Goal: Task Accomplishment & Management: Use online tool/utility

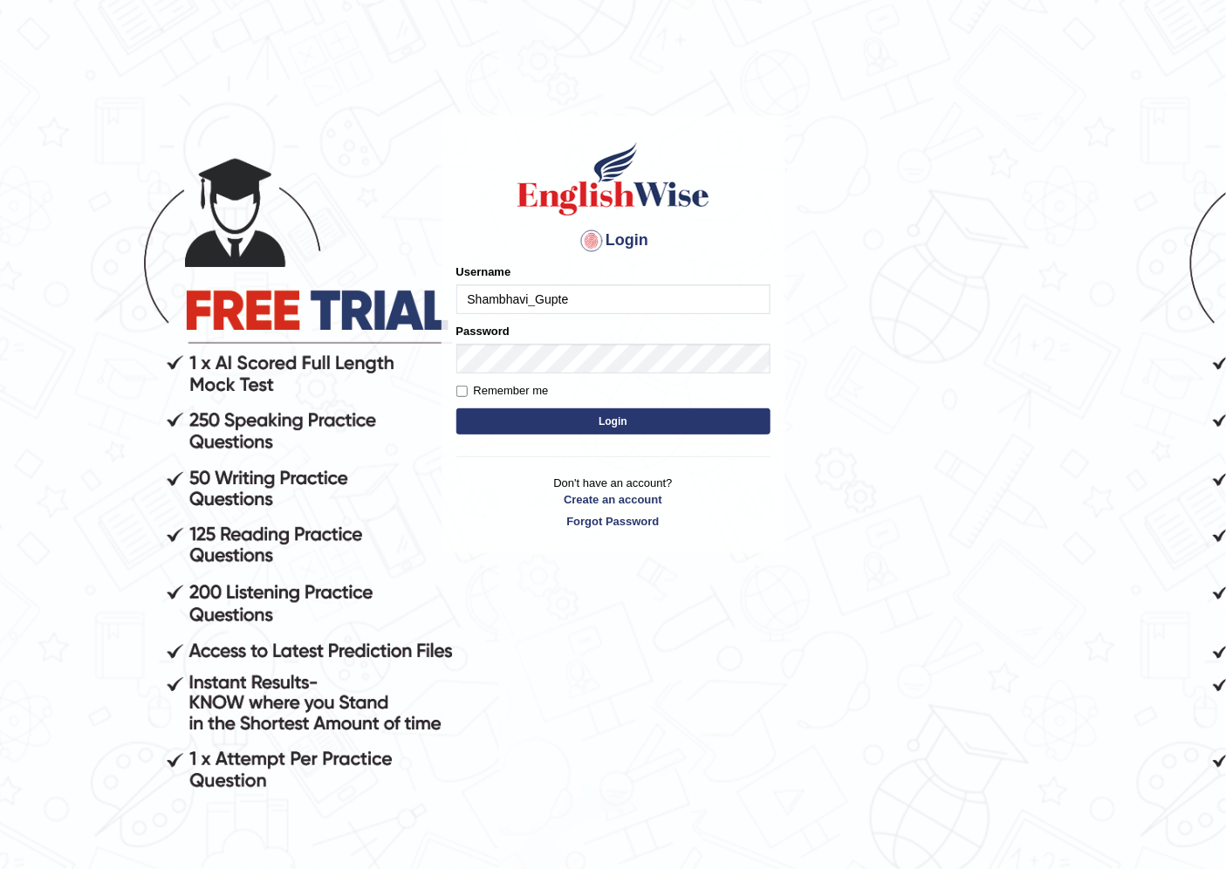
type input "Shambhavi_Gupte"
click at [683, 414] on button "Login" at bounding box center [613, 421] width 314 height 26
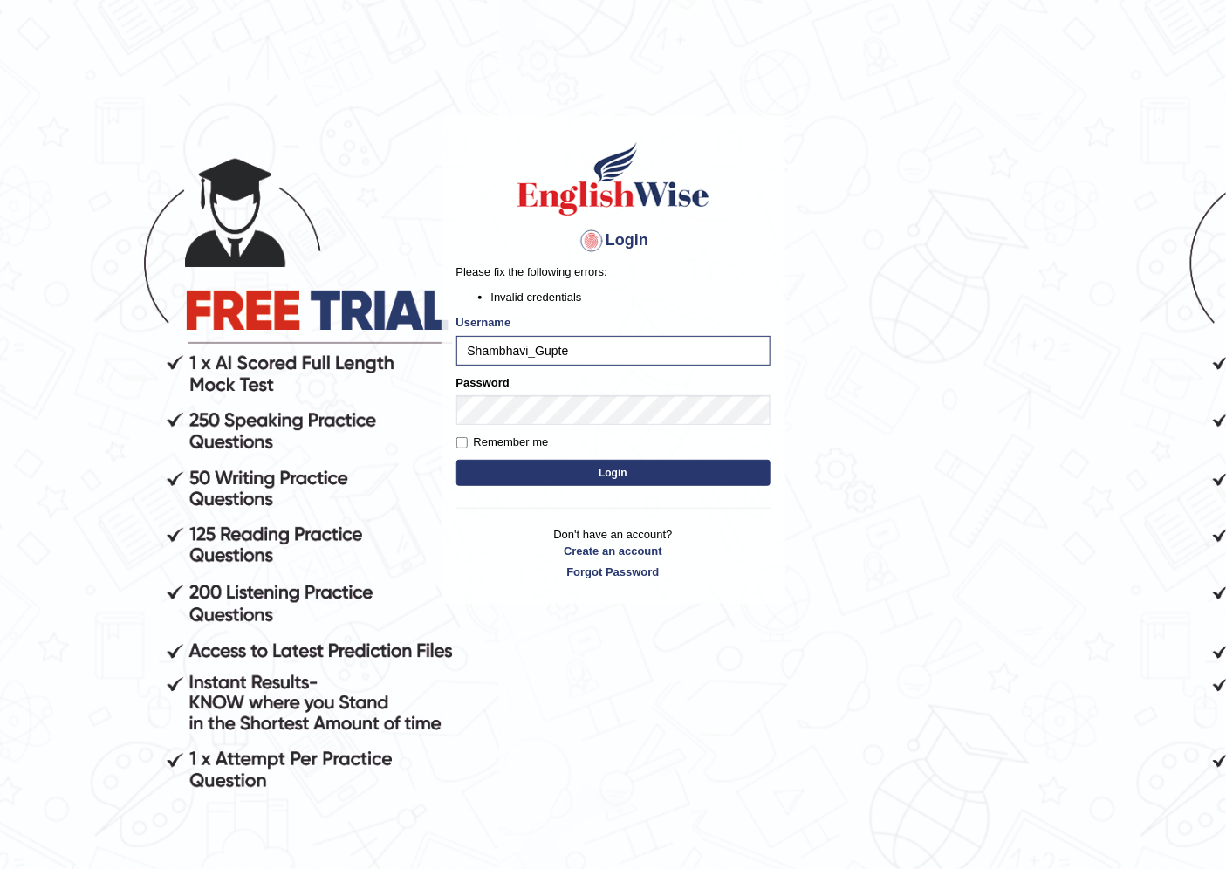
click at [578, 469] on button "Login" at bounding box center [613, 473] width 314 height 26
click at [524, 354] on input "Shambhavi_Gupte" at bounding box center [613, 351] width 314 height 30
click at [545, 389] on div "Password" at bounding box center [613, 399] width 314 height 51
click at [561, 482] on button "Login" at bounding box center [613, 473] width 314 height 26
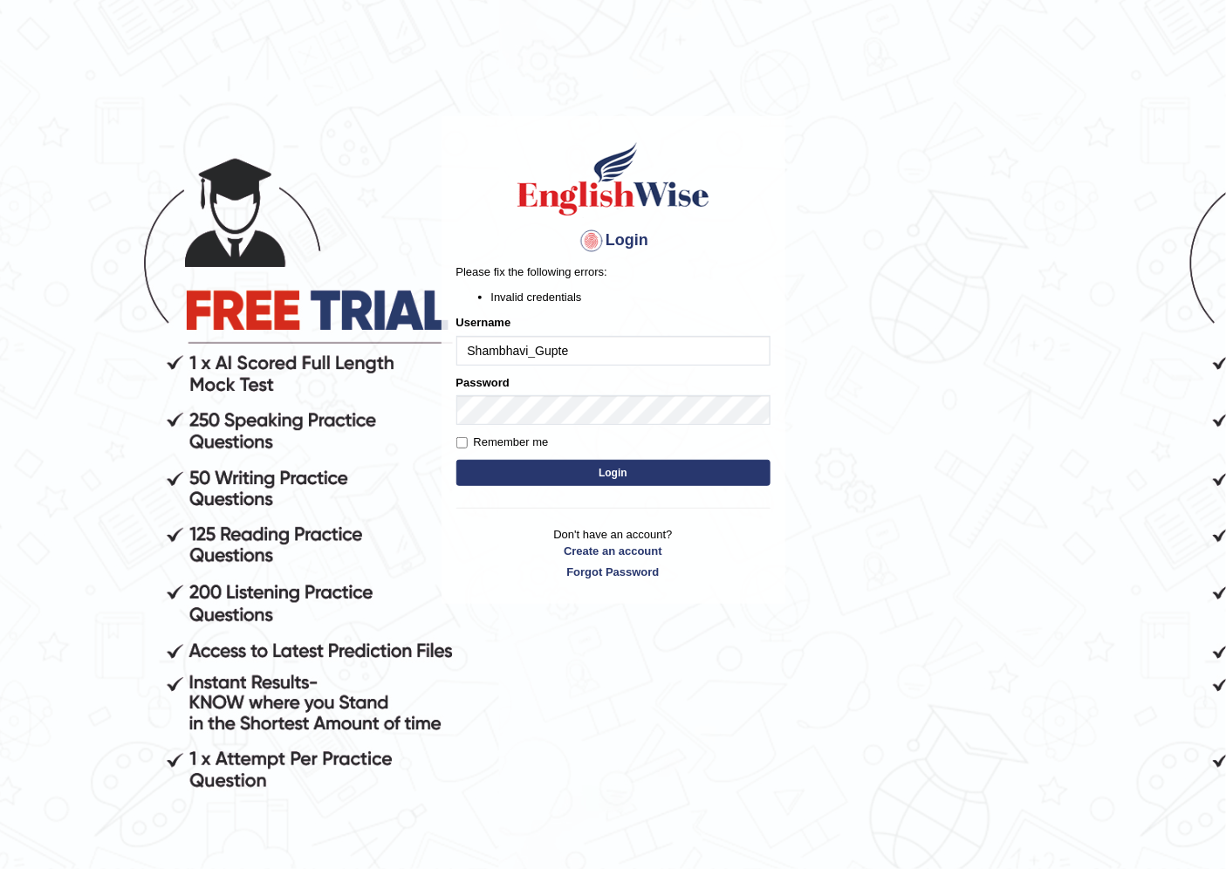
click at [480, 349] on input "Shambhavi_Gupte" at bounding box center [613, 351] width 314 height 30
type input "S"
type input "s"
type input "Shambhavi_Gupte"
click at [553, 476] on button "Login" at bounding box center [613, 473] width 314 height 26
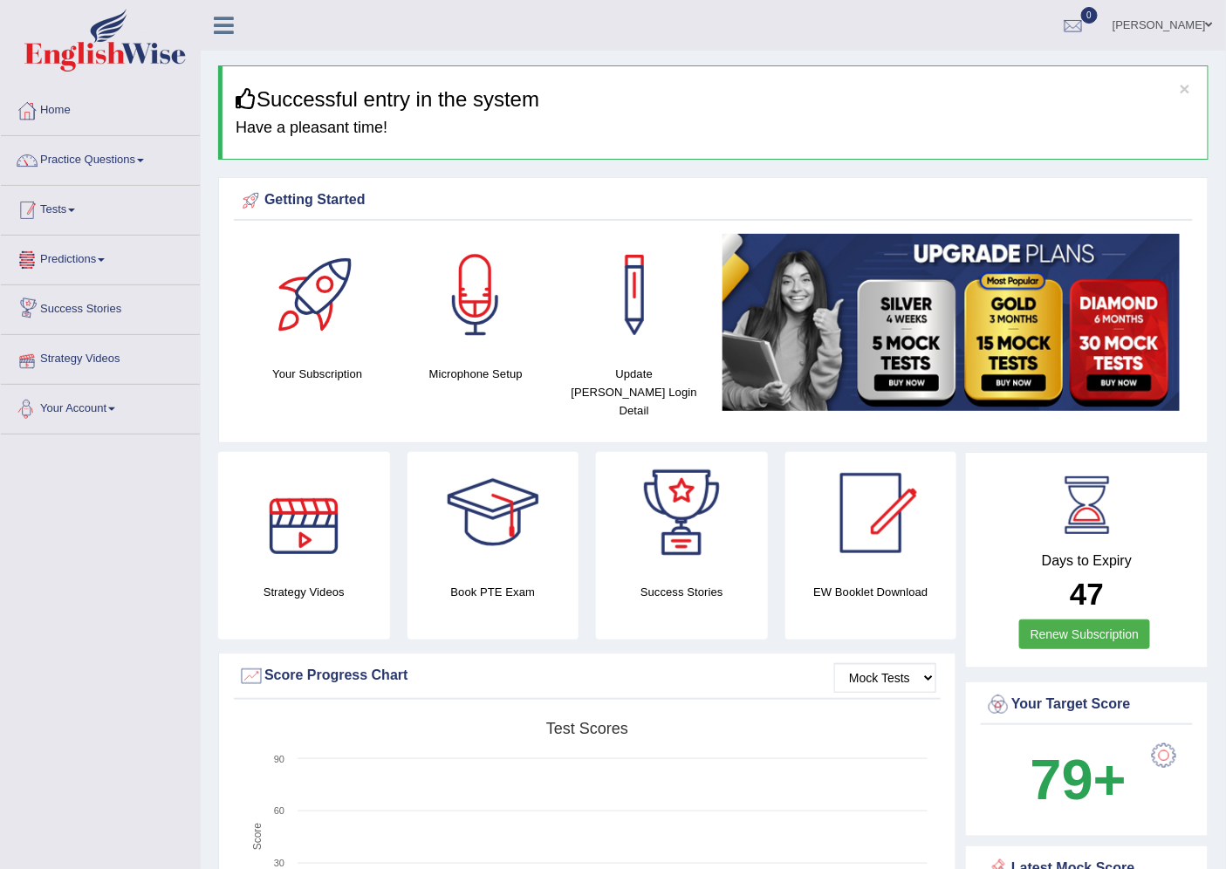
click at [142, 228] on link "Tests" at bounding box center [100, 208] width 199 height 44
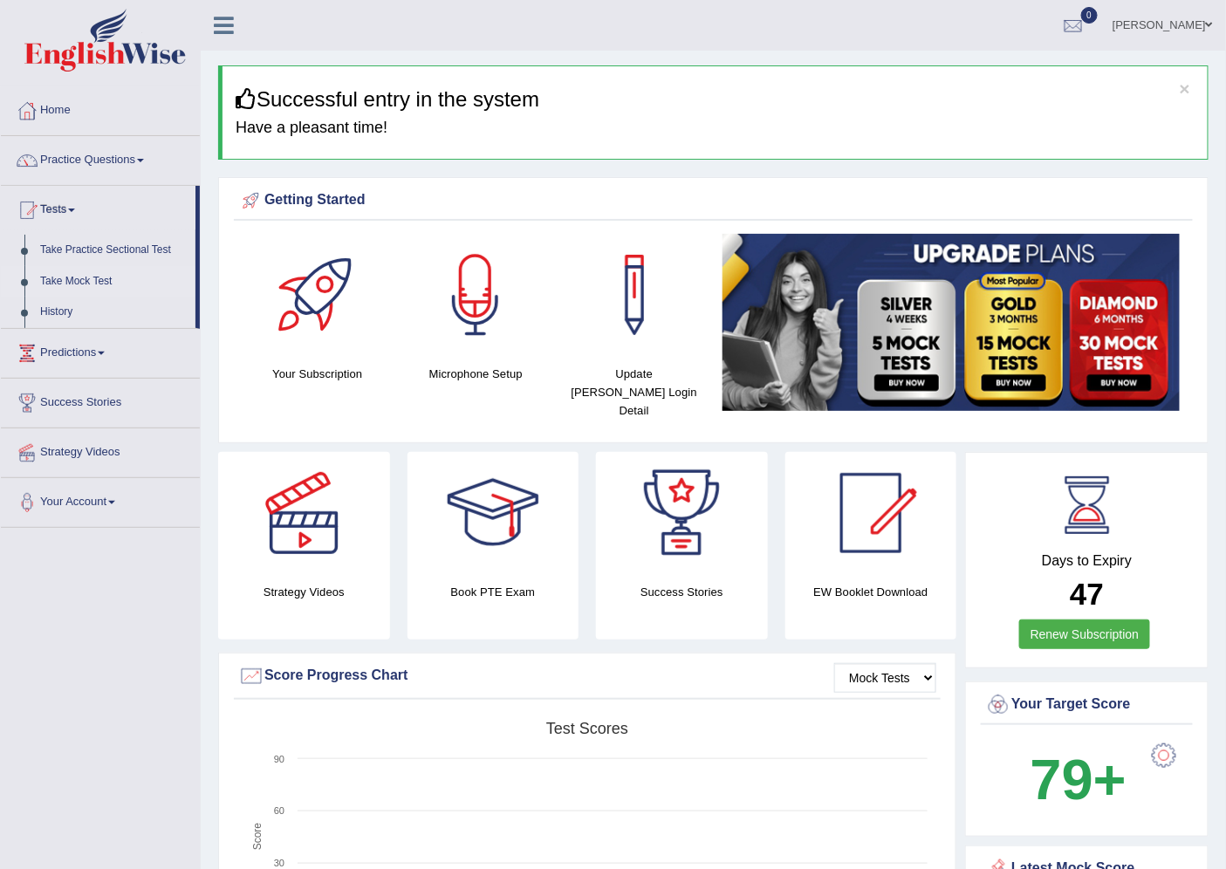
click at [100, 272] on link "Take Mock Test" at bounding box center [113, 281] width 163 height 31
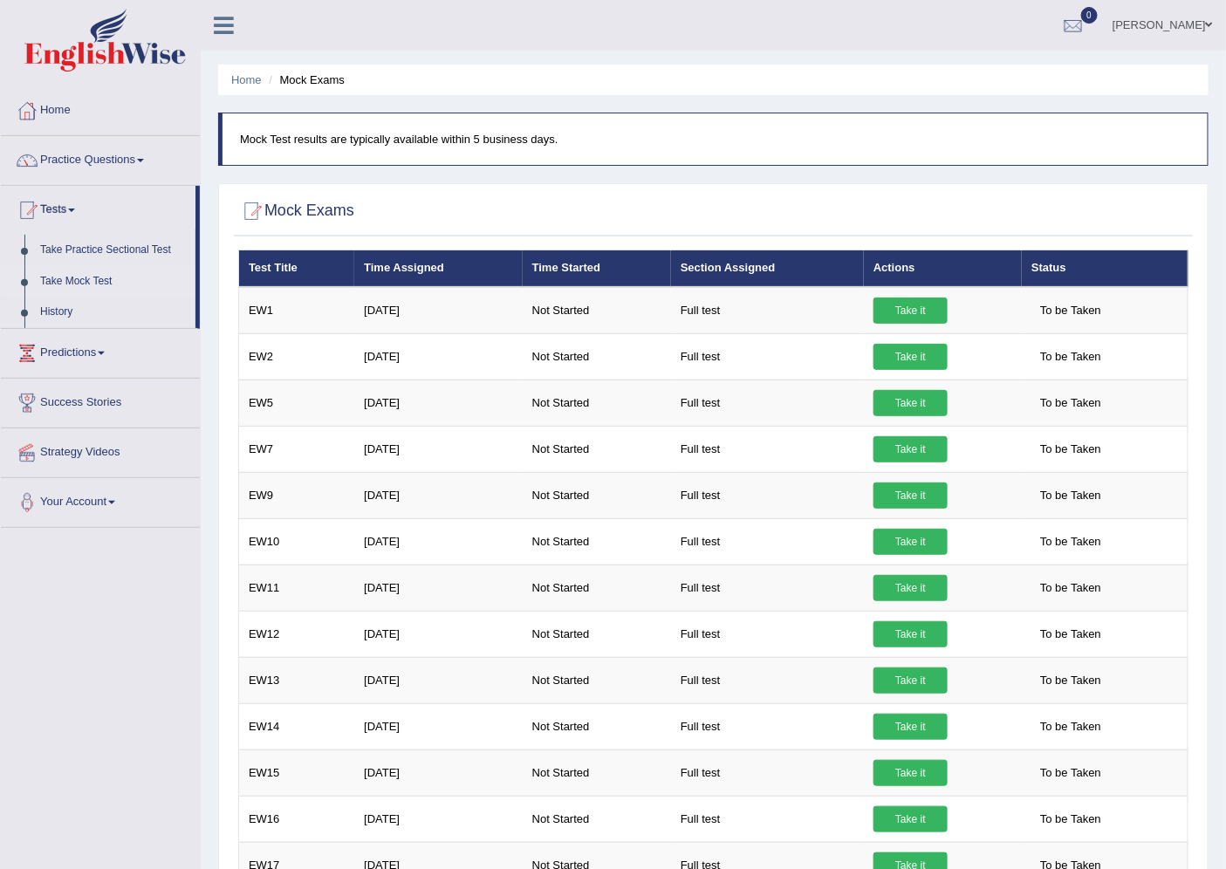
click at [542, 220] on div at bounding box center [713, 212] width 950 height 36
drag, startPoint x: 368, startPoint y: 262, endPoint x: 1022, endPoint y: 269, distance: 653.5
click at [1022, 269] on tr "Test Title Time Assigned Time Started Section Assigned Actions Status" at bounding box center [713, 268] width 949 height 37
click at [1051, 269] on th "Status" at bounding box center [1105, 268] width 166 height 37
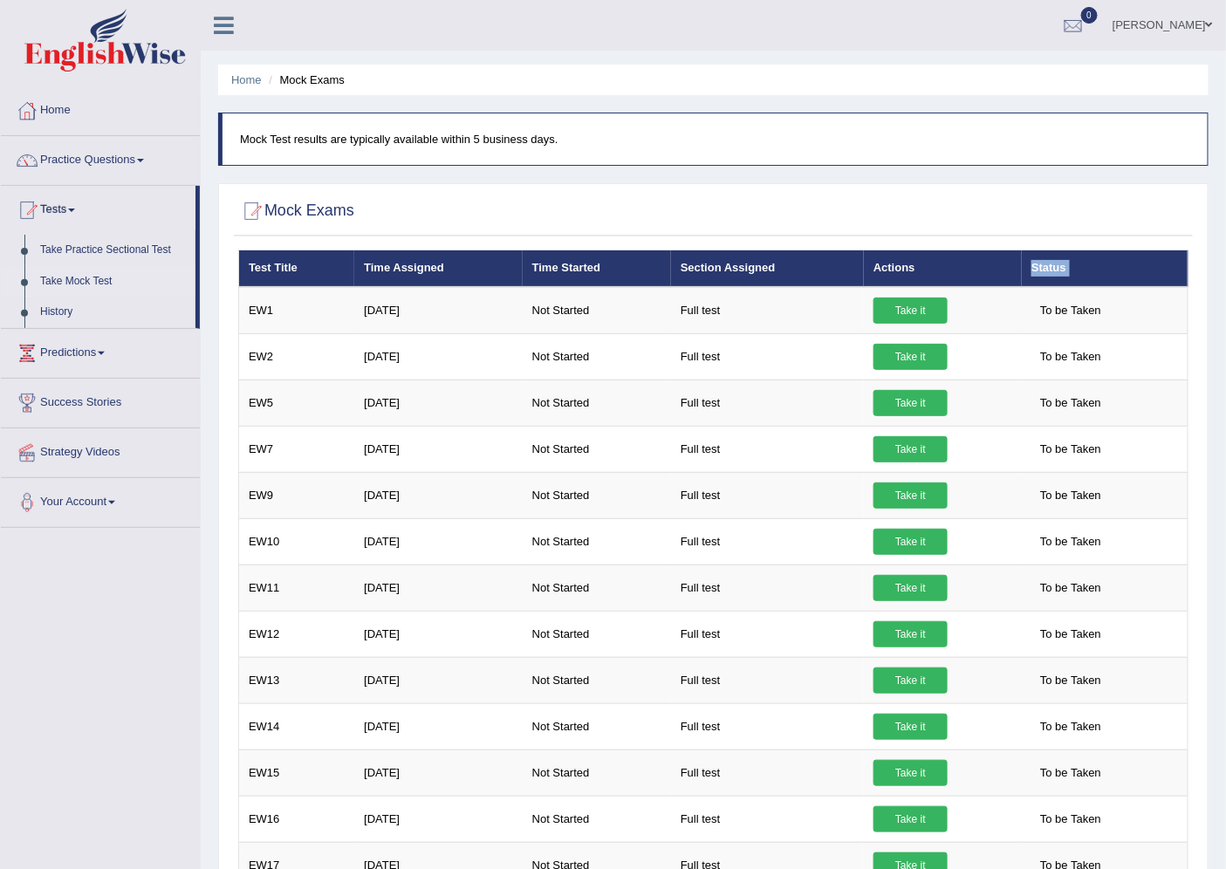
click at [1051, 269] on th "Status" at bounding box center [1105, 268] width 166 height 37
click at [900, 259] on th "Actions" at bounding box center [943, 268] width 158 height 37
click at [900, 265] on th "Actions" at bounding box center [943, 268] width 158 height 37
click at [759, 260] on th "Section Assigned" at bounding box center [767, 268] width 193 height 37
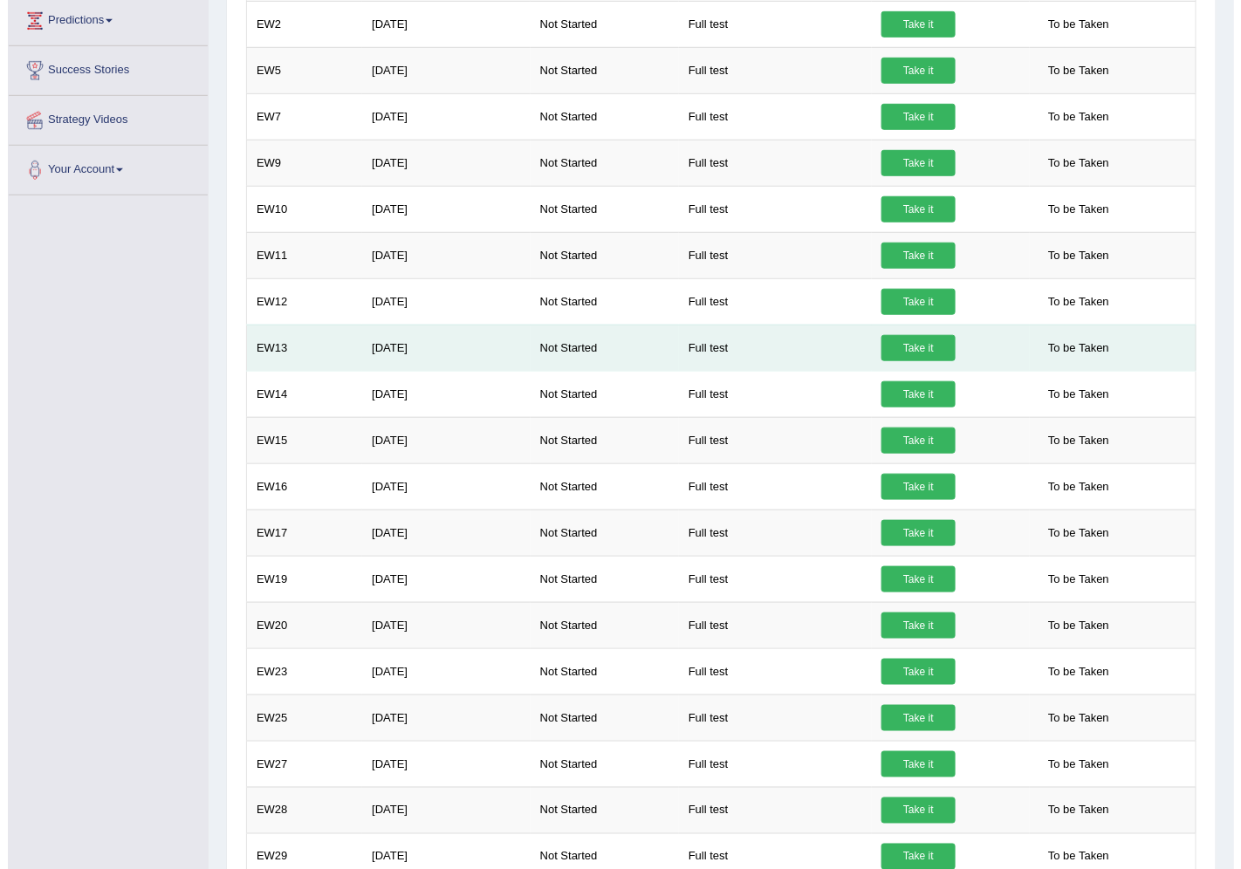
scroll to position [66, 0]
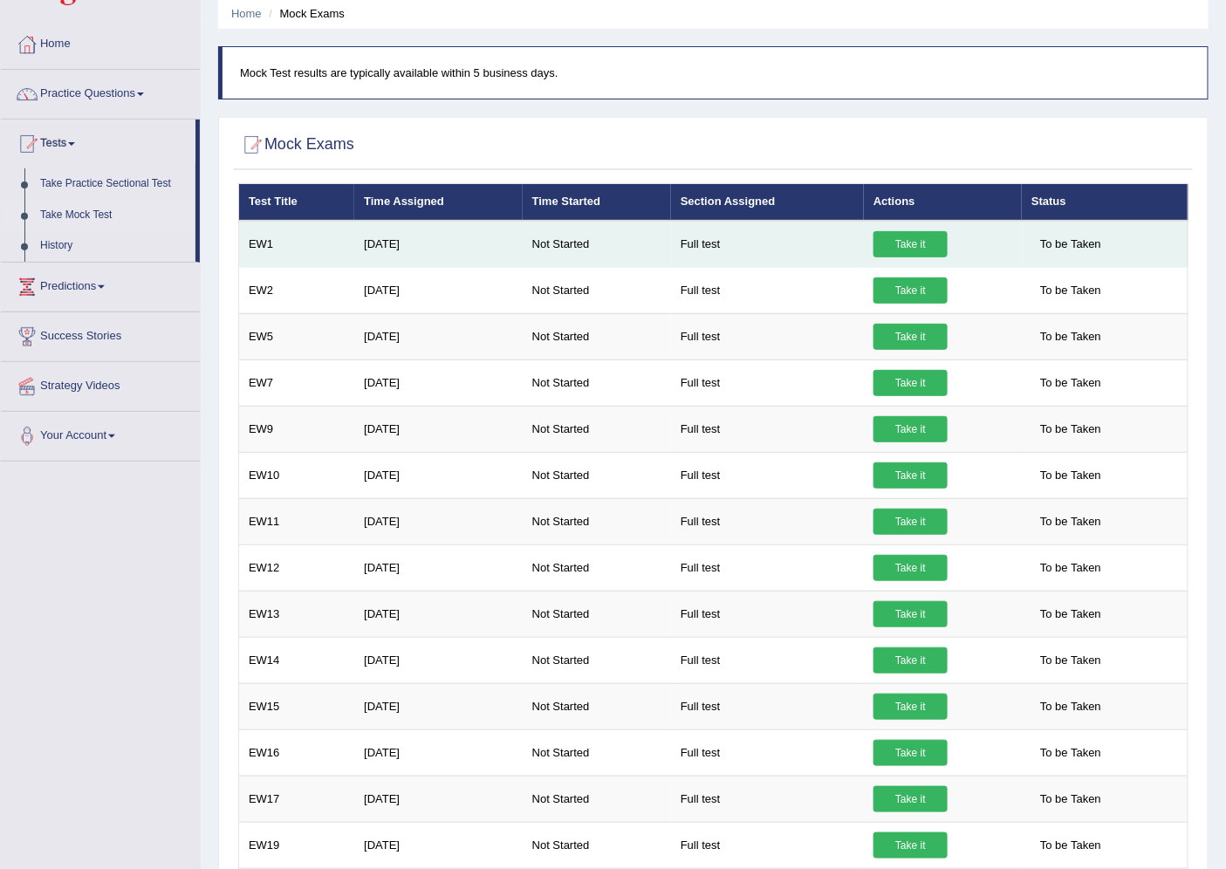
click at [896, 248] on link "Take it" at bounding box center [910, 244] width 74 height 26
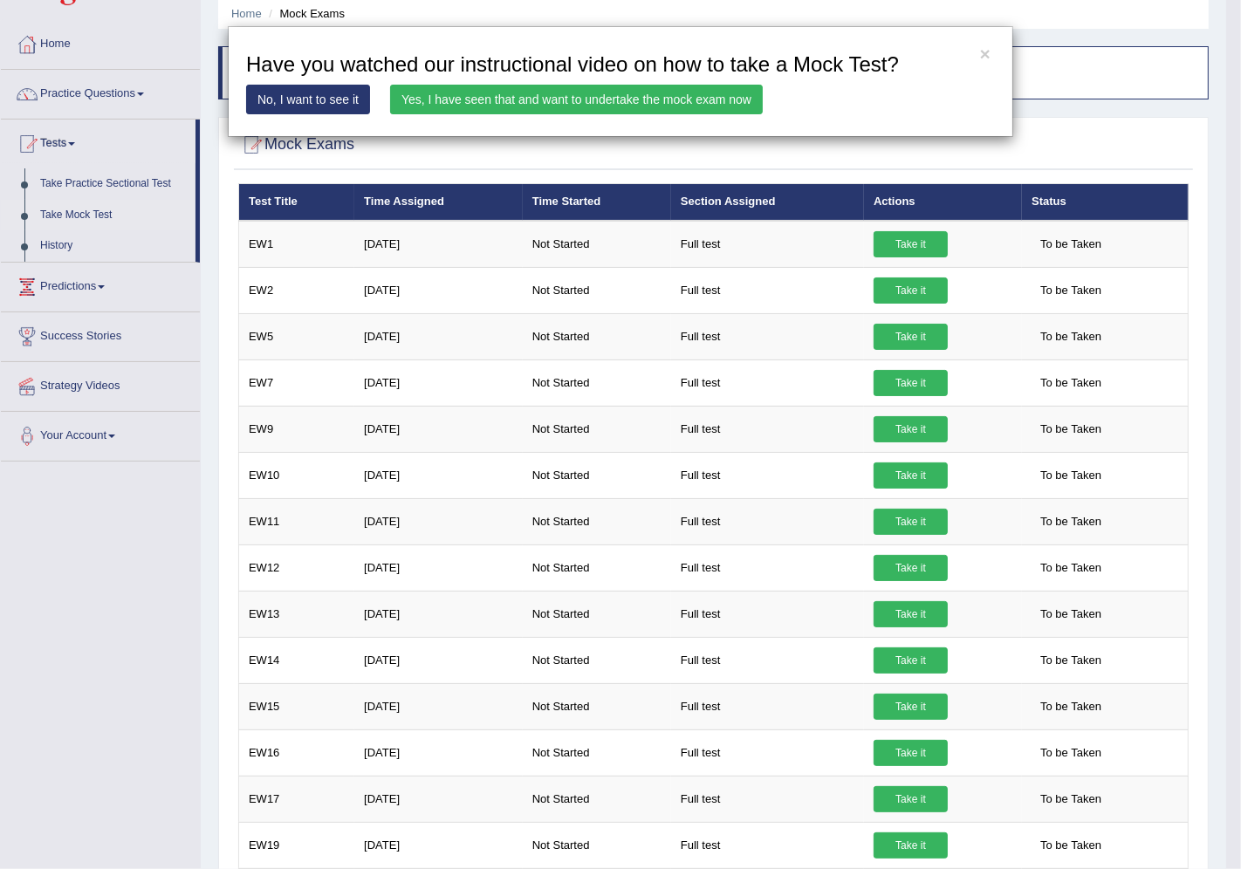
click at [320, 102] on link "No, I want to see it" at bounding box center [308, 100] width 124 height 30
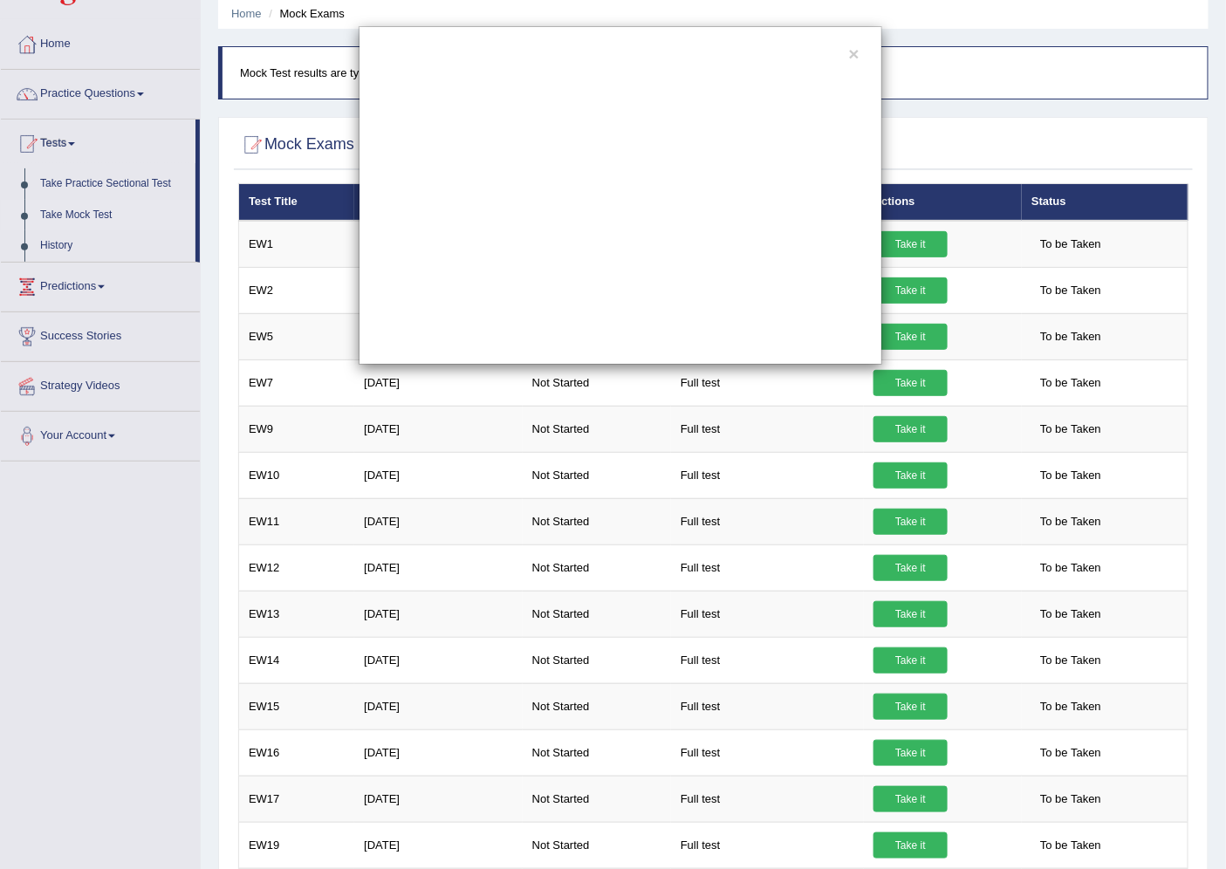
click at [845, 56] on div "×" at bounding box center [620, 195] width 523 height 339
click at [849, 54] on button "×" at bounding box center [854, 53] width 10 height 18
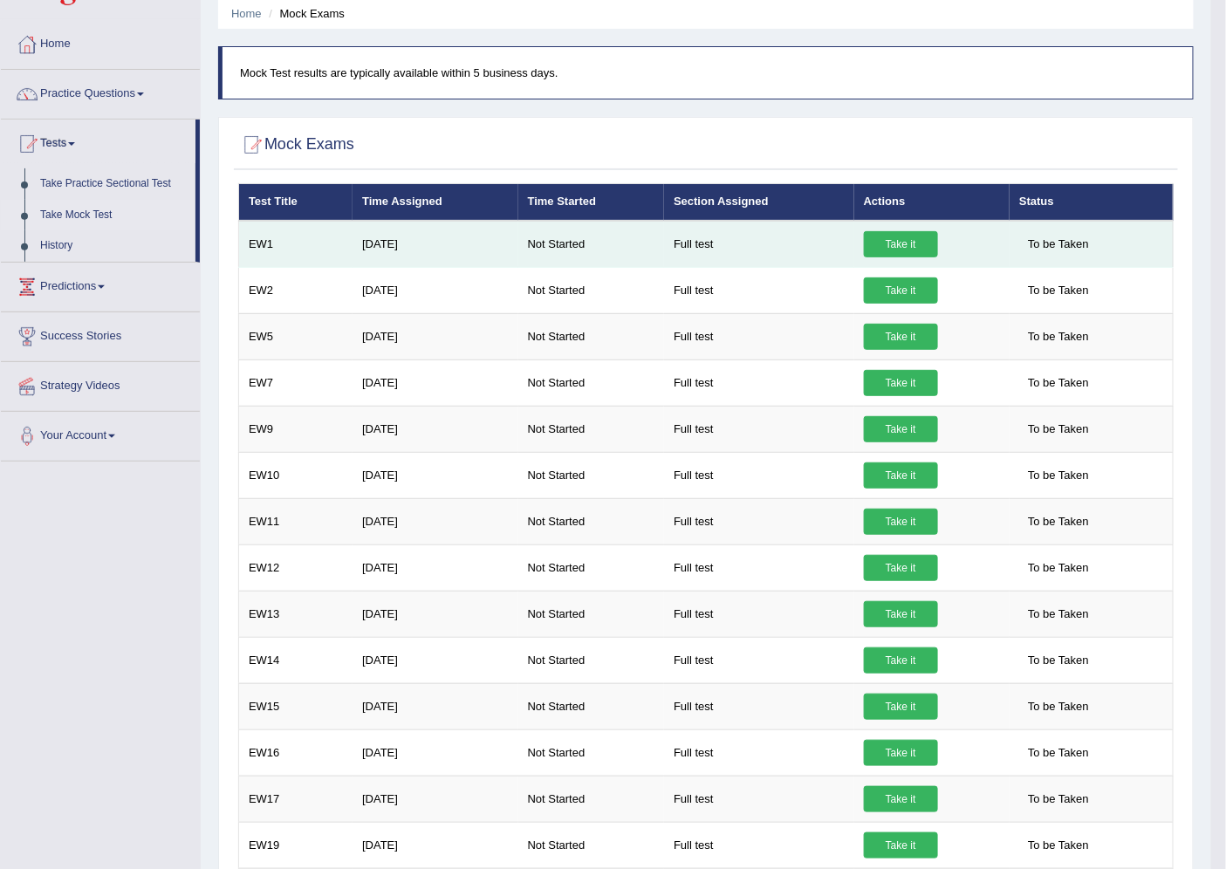
click at [906, 249] on link "Take it" at bounding box center [901, 244] width 74 height 26
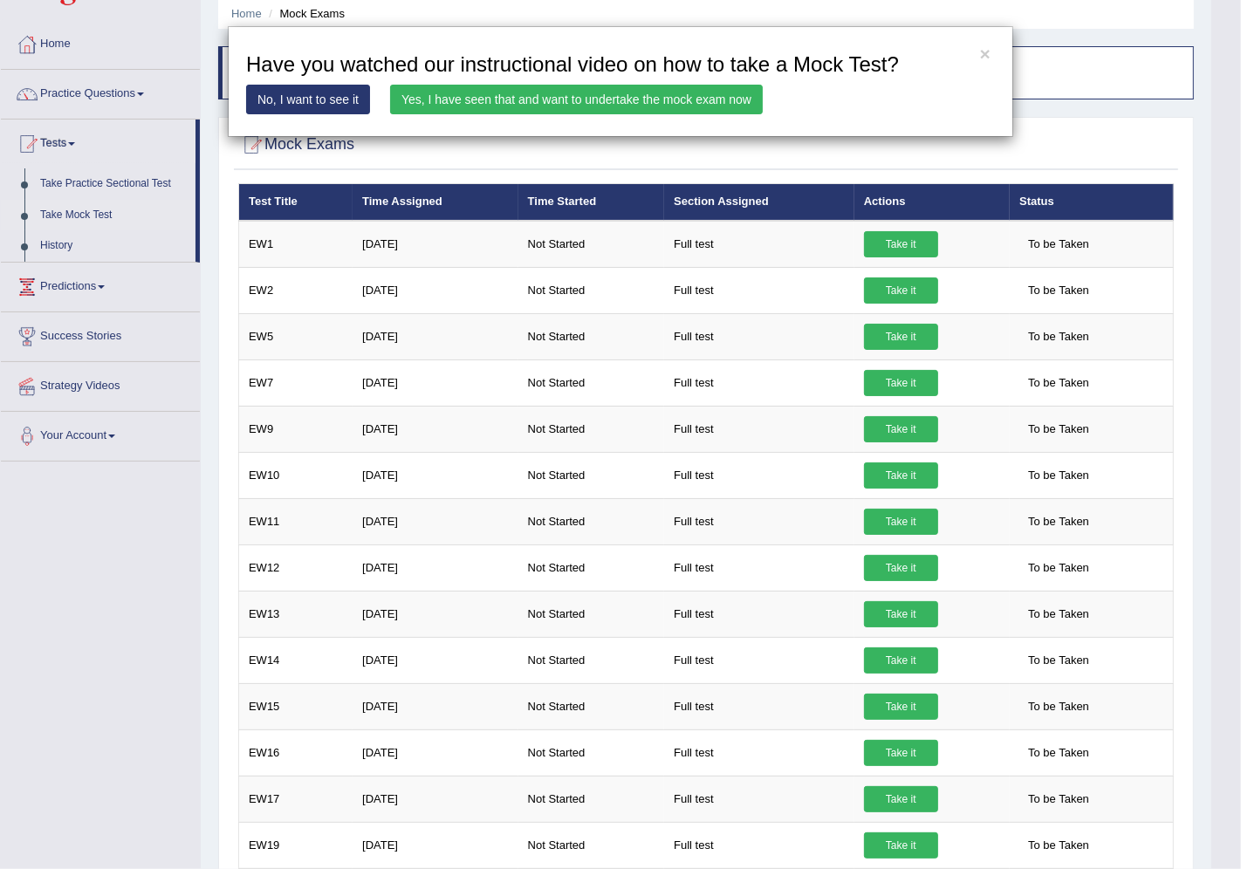
click at [629, 113] on link "Yes, I have seen that and want to undertake the mock exam now" at bounding box center [576, 100] width 373 height 30
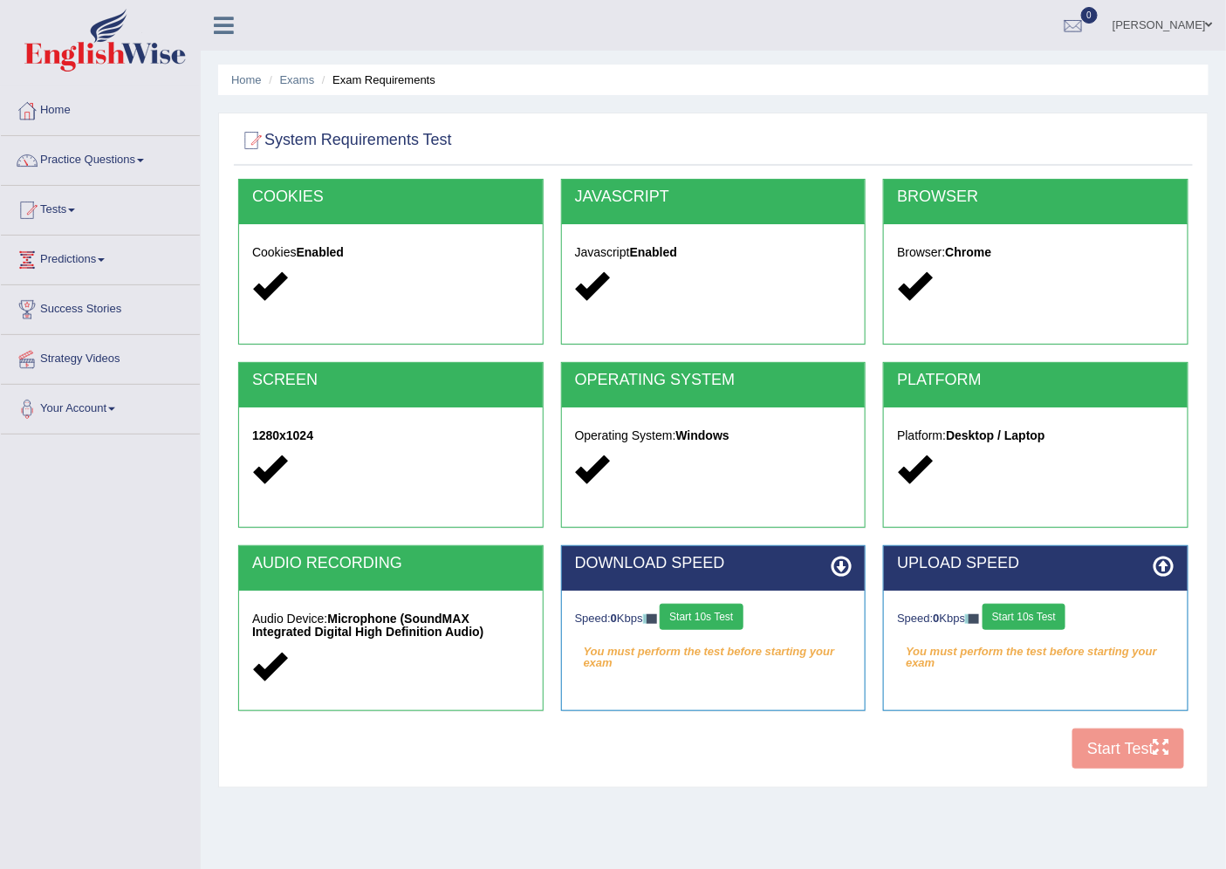
click at [728, 616] on button "Start 10s Test" at bounding box center [701, 617] width 83 height 26
click at [1027, 612] on button "Start 10s Test" at bounding box center [1023, 617] width 83 height 26
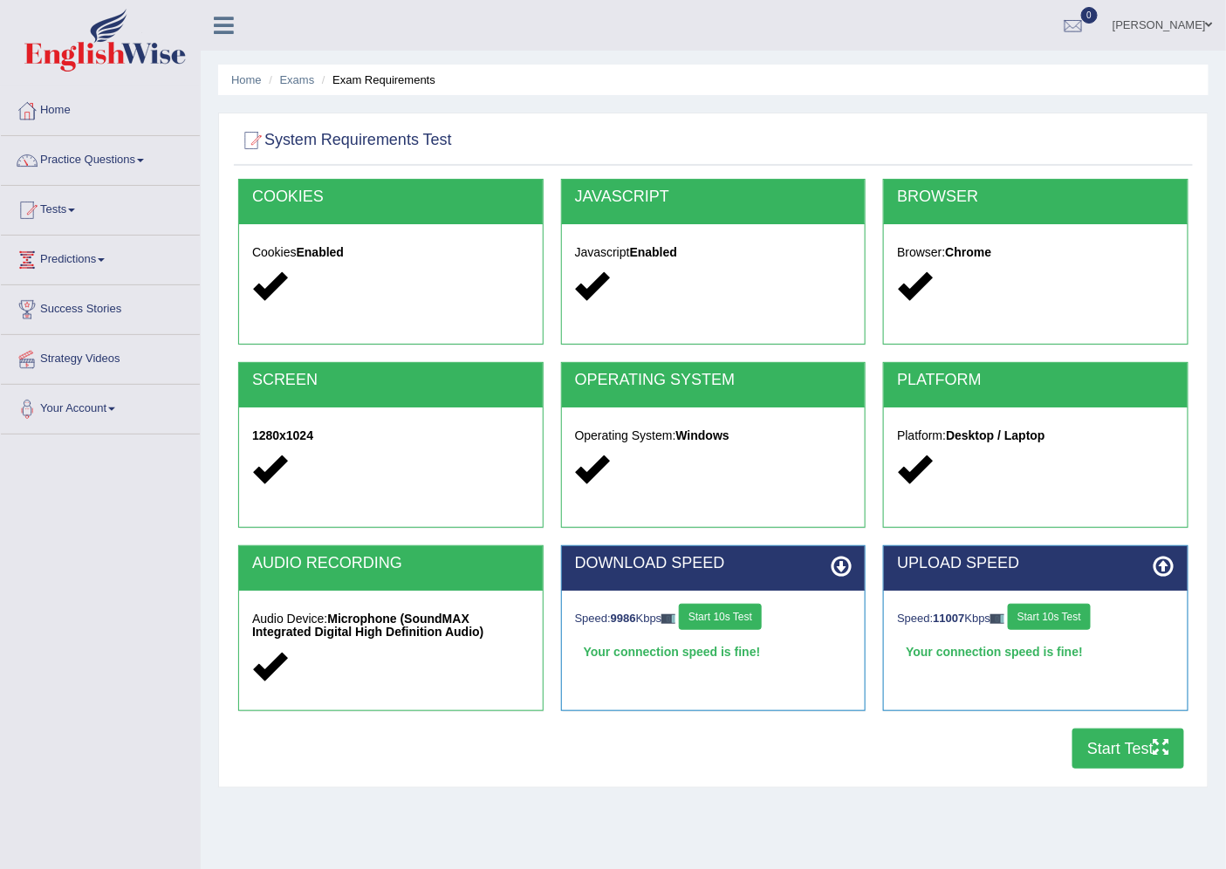
click at [1092, 743] on button "Start Test" at bounding box center [1128, 749] width 112 height 40
